Goal: Navigation & Orientation: Understand site structure

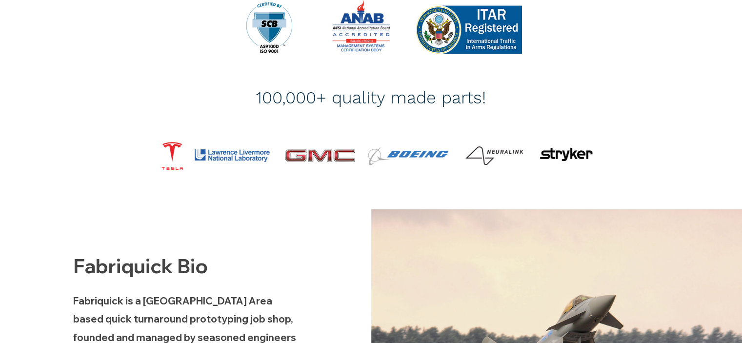
scroll to position [42, 0]
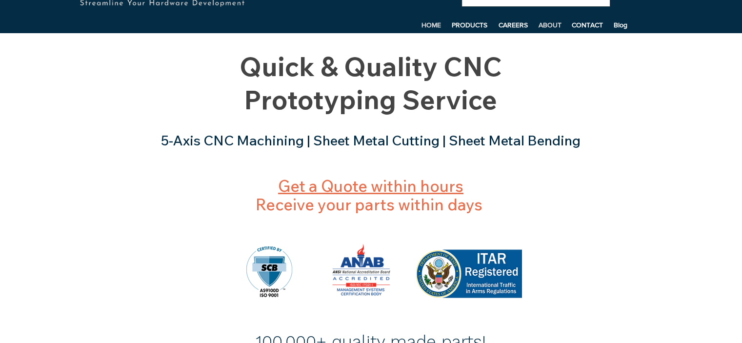
click at [552, 23] on p "ABOUT" at bounding box center [550, 25] width 33 height 15
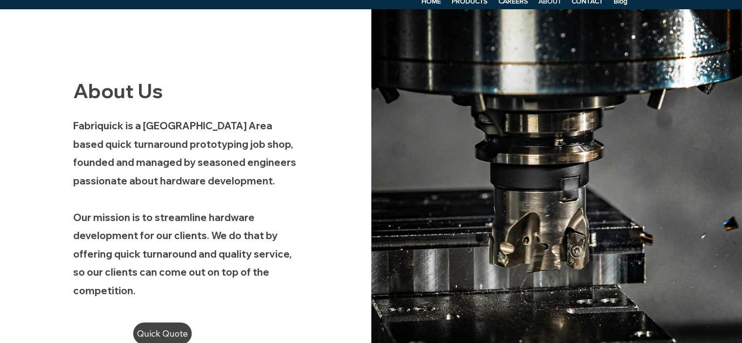
scroll to position [17, 0]
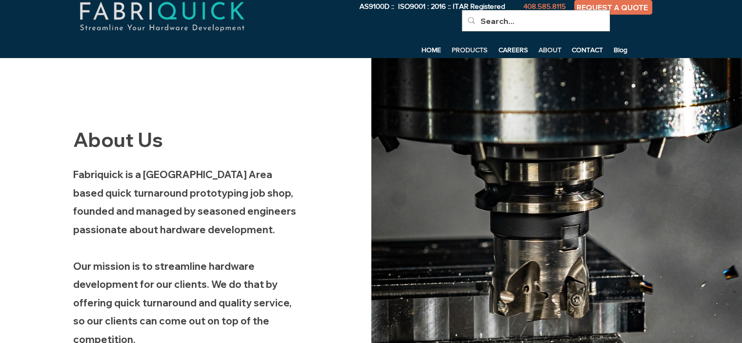
click at [472, 48] on p "PRODUCTS" at bounding box center [469, 49] width 45 height 15
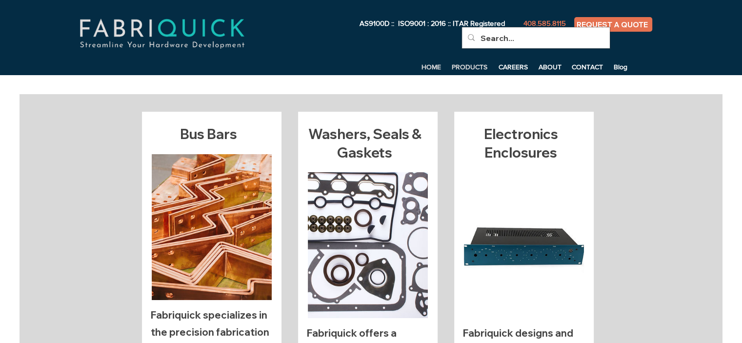
click at [431, 66] on p "HOME" at bounding box center [431, 67] width 29 height 15
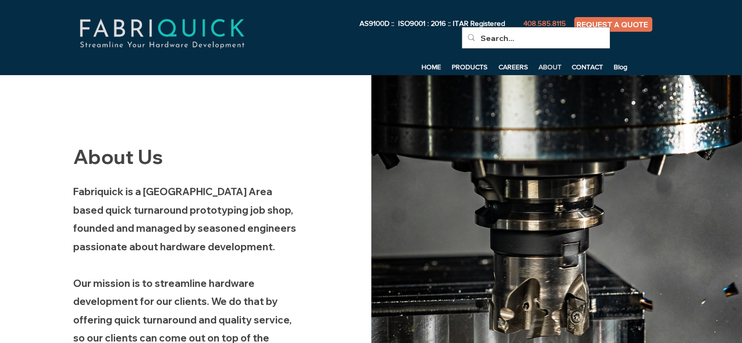
scroll to position [17, 0]
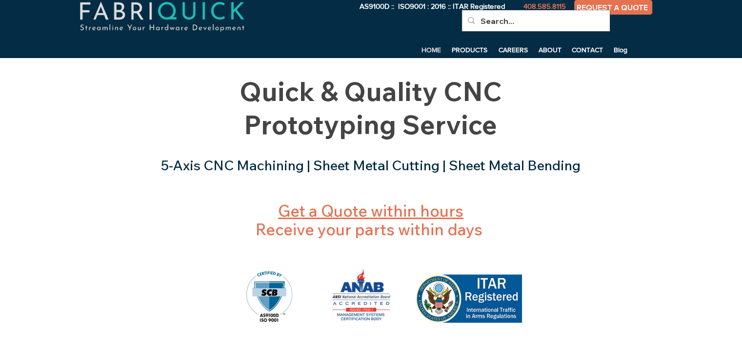
scroll to position [42, 0]
